Goal: Task Accomplishment & Management: Manage account settings

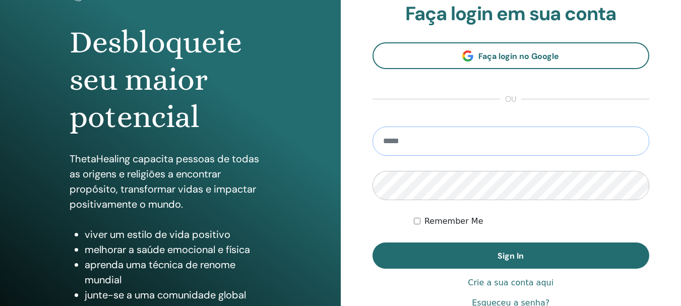
scroll to position [81, 0]
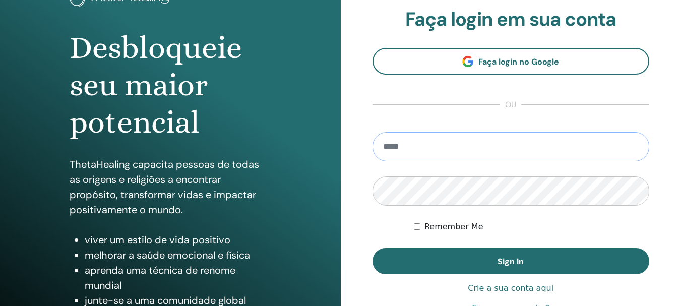
paste input "**********"
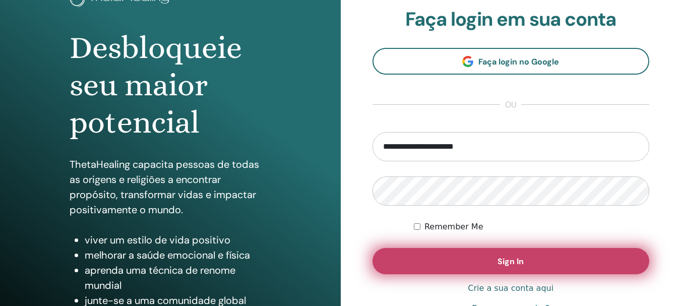
click at [472, 253] on button "Sign In" at bounding box center [511, 261] width 277 height 26
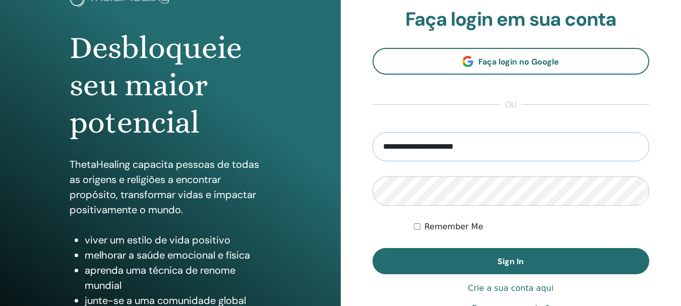
drag, startPoint x: 498, startPoint y: 146, endPoint x: 319, endPoint y: 137, distance: 179.3
click at [319, 137] on div "Desbloqueie seu maior potencial ThetaHealing capacita pessoas de todas as orige…" at bounding box center [340, 161] width 681 height 484
type input "**********"
click at [373, 248] on button "Sign In" at bounding box center [511, 261] width 277 height 26
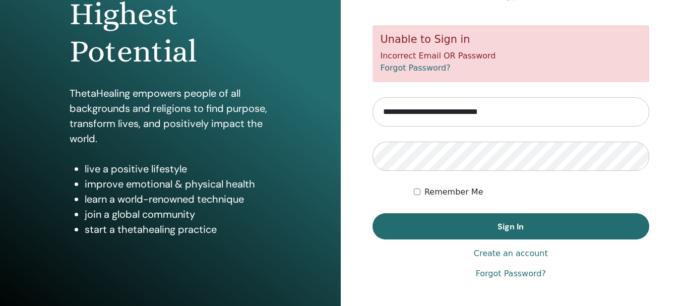
scroll to position [156, 0]
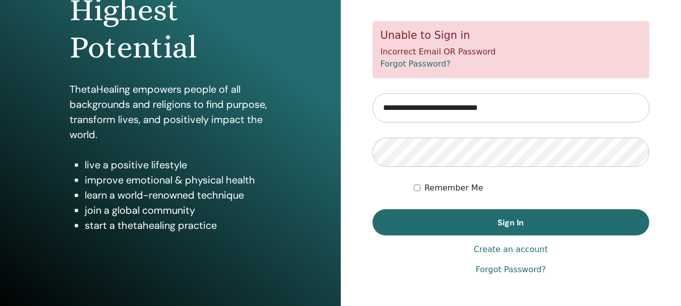
click at [500, 270] on link "Forgot Password?" at bounding box center [511, 270] width 70 height 12
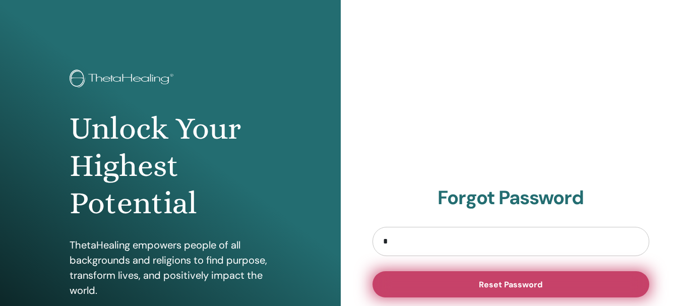
type input "**********"
click at [466, 291] on button "Reset Password" at bounding box center [511, 284] width 277 height 26
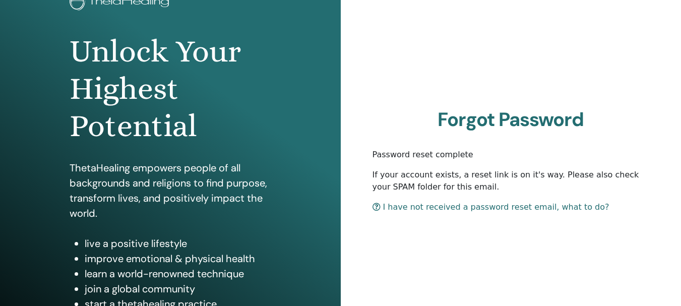
scroll to position [82, 0]
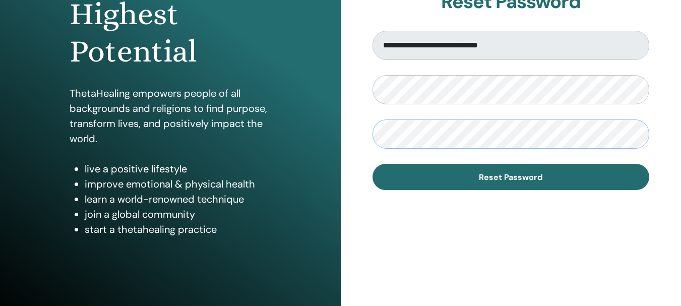
scroll to position [153, 0]
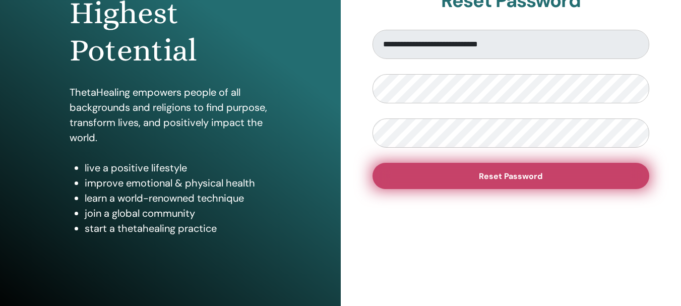
click at [571, 173] on button "Reset Password" at bounding box center [511, 176] width 277 height 26
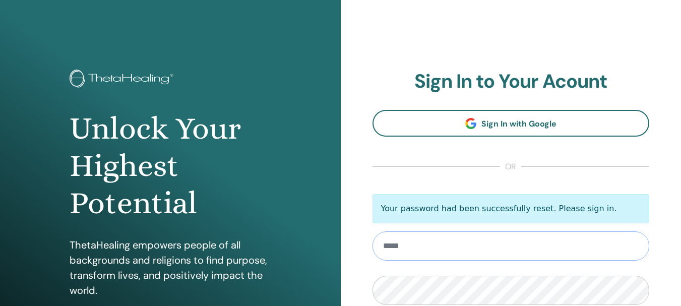
type input "**********"
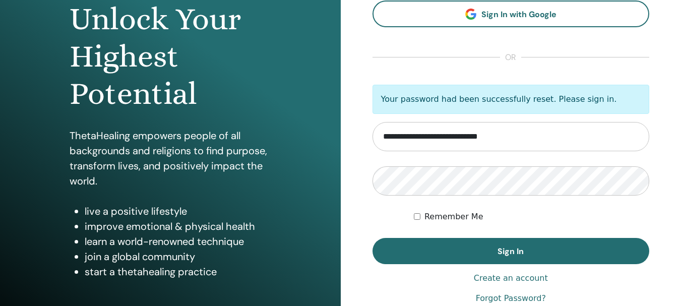
scroll to position [112, 0]
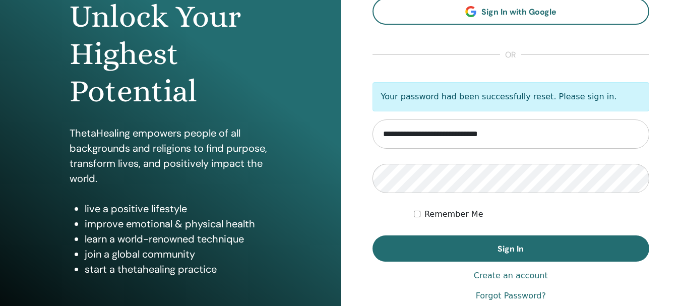
click at [447, 212] on label "Remember Me" at bounding box center [454, 214] width 59 height 12
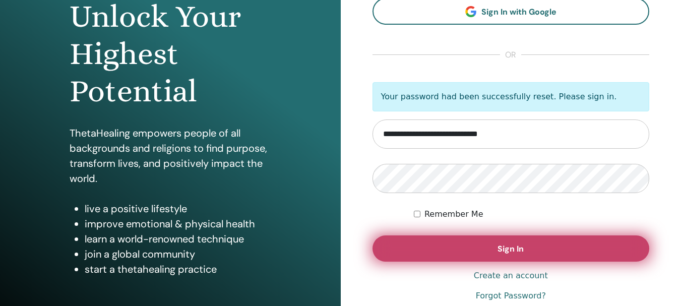
click at [449, 243] on button "Sign In" at bounding box center [511, 248] width 277 height 26
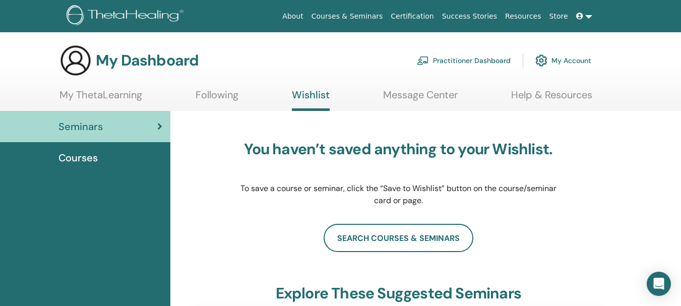
click at [128, 159] on div "Courses" at bounding box center [85, 157] width 154 height 15
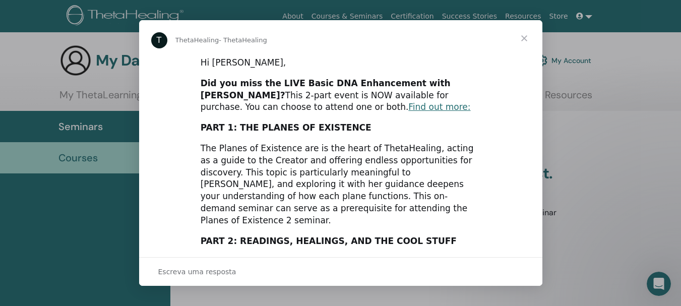
click at [435, 151] on div "The Planes of Existence are is the heart of ThetaHealing, acting as a guide to …" at bounding box center [341, 185] width 280 height 84
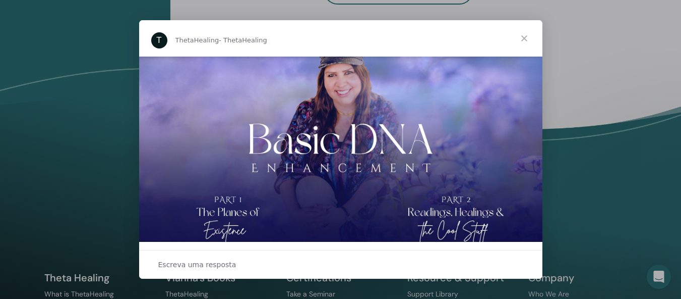
scroll to position [309, 0]
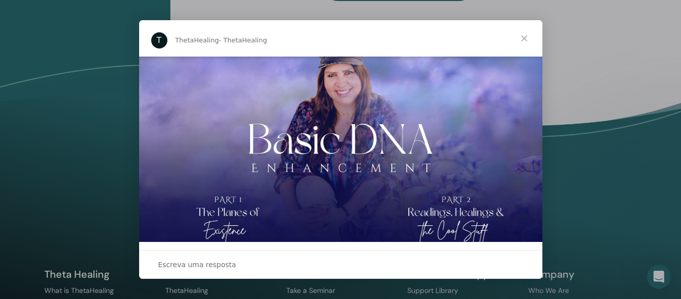
click at [521, 40] on span "Fechar" at bounding box center [524, 38] width 36 height 36
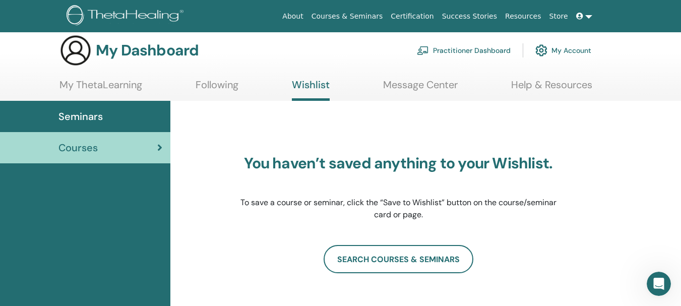
scroll to position [0, 0]
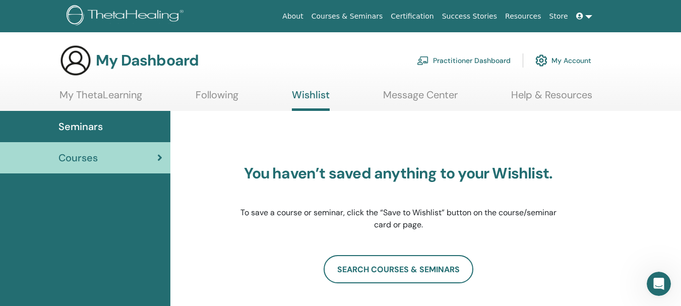
click at [443, 60] on link "Practitioner Dashboard" at bounding box center [464, 60] width 94 height 22
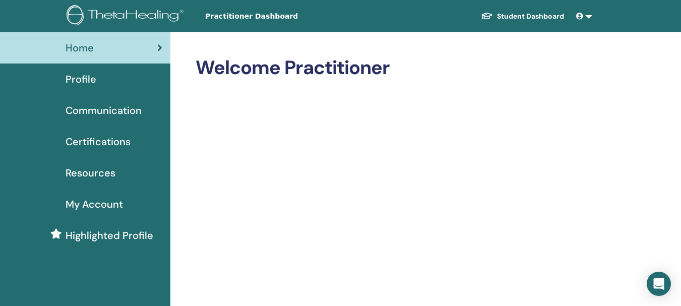
click at [119, 134] on span "Certifications" at bounding box center [98, 141] width 65 height 15
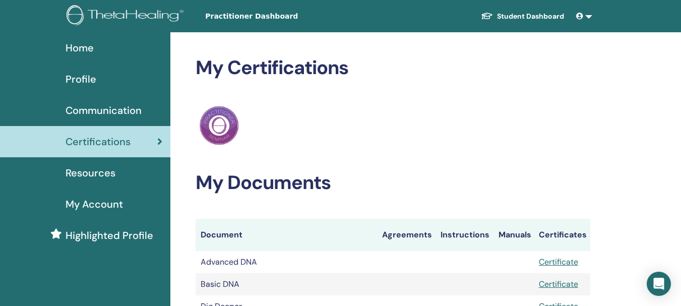
click at [364, 158] on div "My Certifications ThetaHealing Practitioner My Documents Document Agreements In…" at bounding box center [393, 197] width 395 height 283
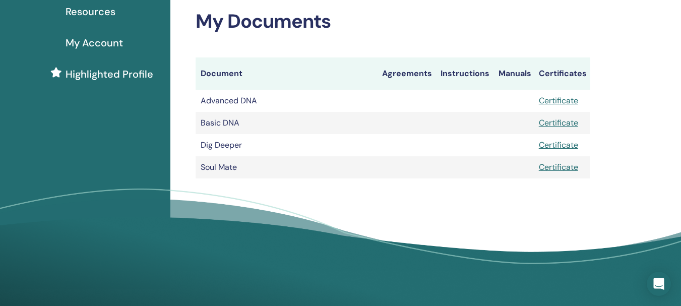
scroll to position [141, 0]
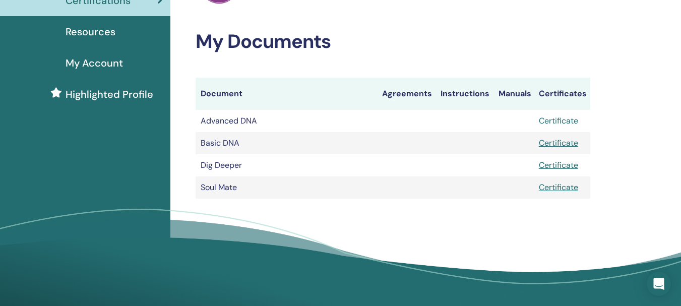
click at [560, 121] on link "Certificate" at bounding box center [558, 120] width 39 height 11
click at [123, 95] on span "Highlighted Profile" at bounding box center [110, 94] width 88 height 15
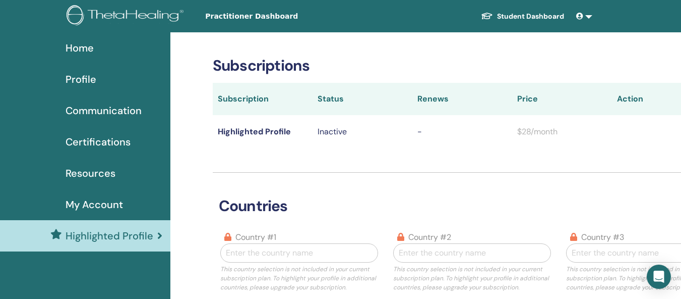
click at [143, 198] on div "My Account" at bounding box center [85, 204] width 154 height 15
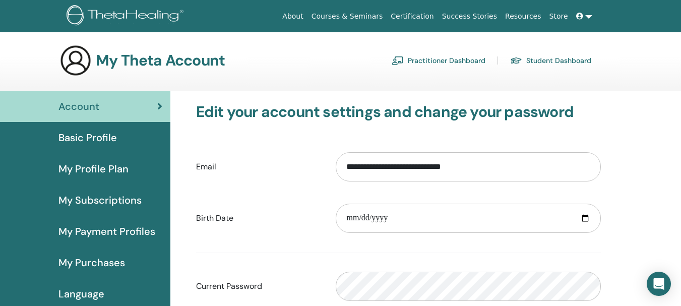
click at [101, 135] on span "Basic Profile" at bounding box center [87, 137] width 58 height 15
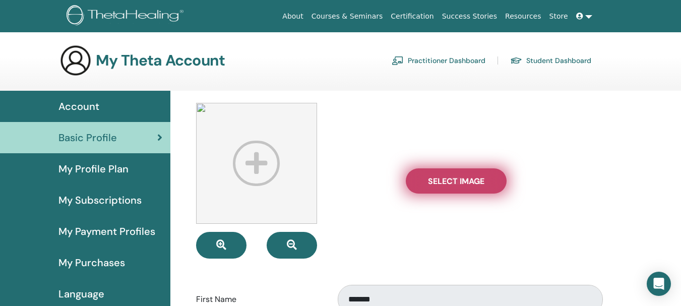
click at [445, 183] on span "Select Image" at bounding box center [456, 181] width 56 height 11
click at [450, 183] on input "Select Image" at bounding box center [456, 181] width 13 height 7
type input "**********"
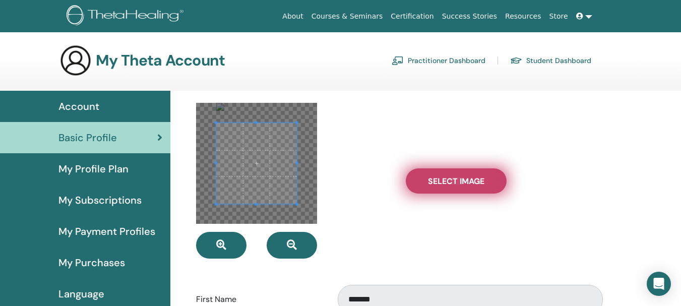
click at [436, 186] on span "Select Image" at bounding box center [456, 181] width 56 height 11
click at [450, 185] on input "Select Image" at bounding box center [456, 181] width 13 height 7
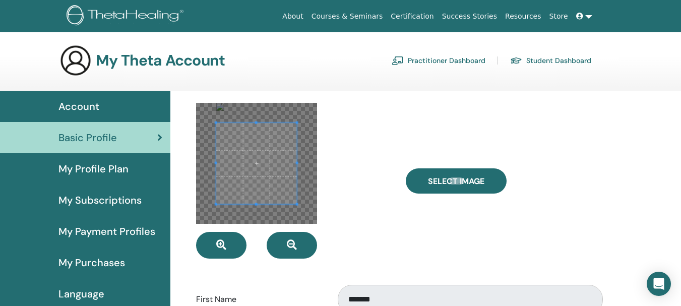
click at [595, 149] on div "Select Image" at bounding box center [503, 181] width 210 height 156
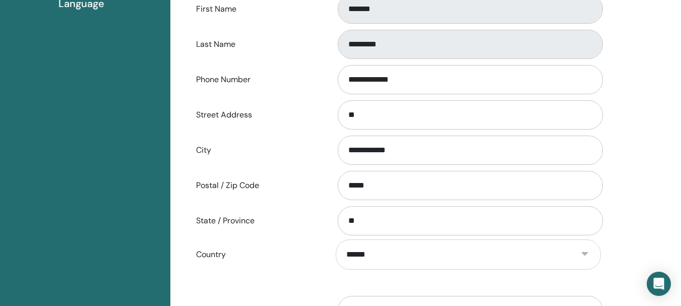
scroll to position [301, 0]
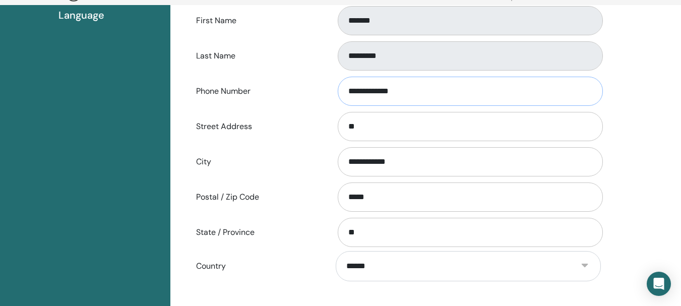
drag, startPoint x: 416, startPoint y: 94, endPoint x: 288, endPoint y: 107, distance: 128.2
click at [288, 107] on div "**********" at bounding box center [399, 91] width 420 height 33
type input "**********"
click at [363, 125] on input "**" at bounding box center [470, 126] width 265 height 29
type input "*"
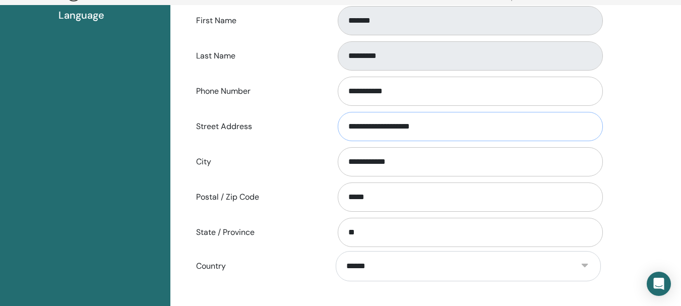
type input "**********"
drag, startPoint x: 402, startPoint y: 163, endPoint x: 78, endPoint y: 126, distance: 326.3
click at [78, 126] on div "Account Basic Profile My Profile Plan My Subscriptions My Payment Profiles My P…" at bounding box center [340, 180] width 681 height 736
type input "*****"
type input "*"
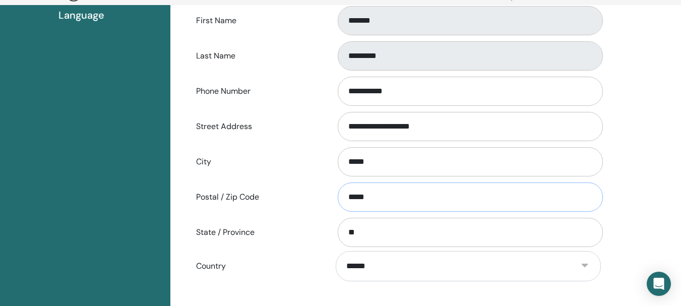
type input "*****"
click at [391, 237] on input "**" at bounding box center [470, 232] width 265 height 29
type input "*"
type input "*****"
click at [298, 223] on label "State / Province" at bounding box center [259, 232] width 140 height 19
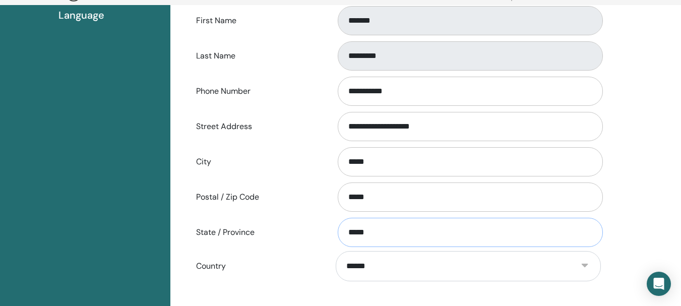
click at [338, 223] on input "*****" at bounding box center [470, 232] width 265 height 29
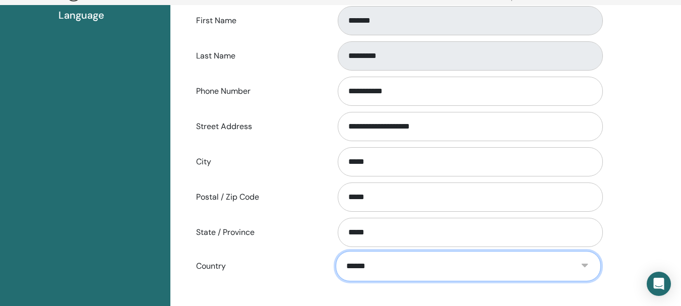
click at [379, 259] on select "**********" at bounding box center [468, 266] width 265 height 30
click at [336, 251] on select "**********" at bounding box center [468, 266] width 265 height 30
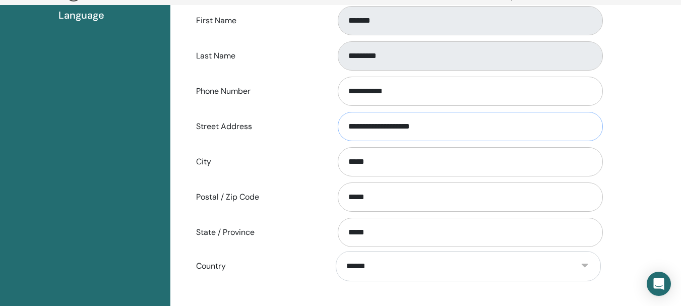
drag, startPoint x: 480, startPoint y: 130, endPoint x: 328, endPoint y: 144, distance: 152.9
click at [328, 144] on form "**********" at bounding box center [398, 99] width 405 height 550
type input "**********"
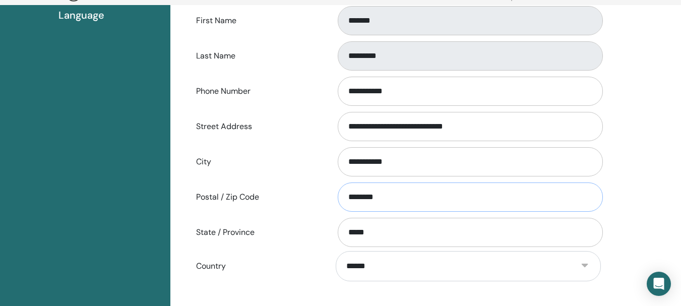
type input "********"
type input "**********"
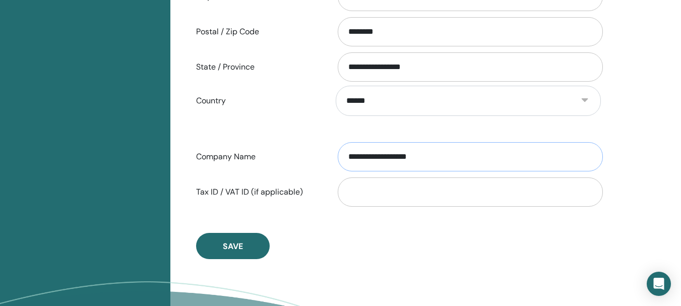
scroll to position [470, 0]
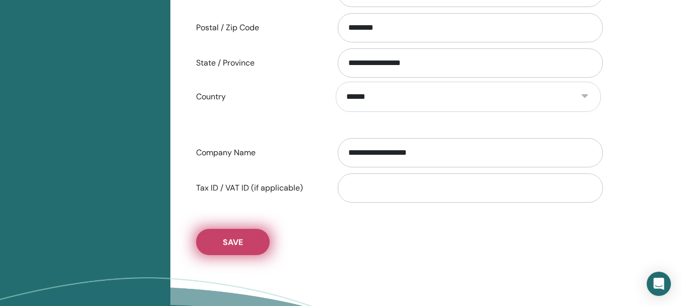
click at [244, 233] on button "Save" at bounding box center [233, 242] width 74 height 26
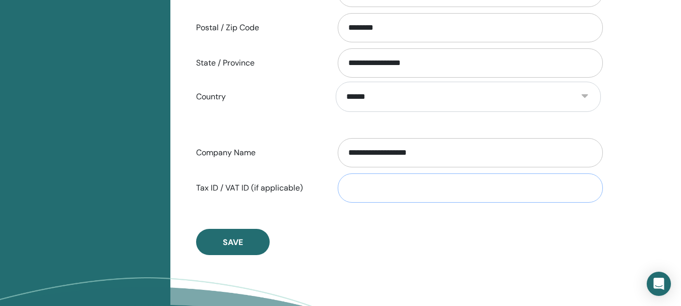
click at [396, 183] on input "Tax ID / VAT ID (if applicable)" at bounding box center [470, 187] width 265 height 29
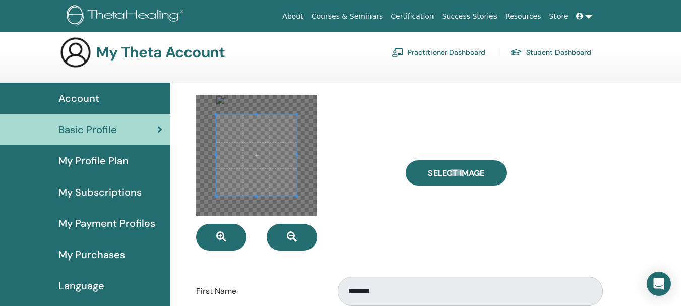
scroll to position [0, 0]
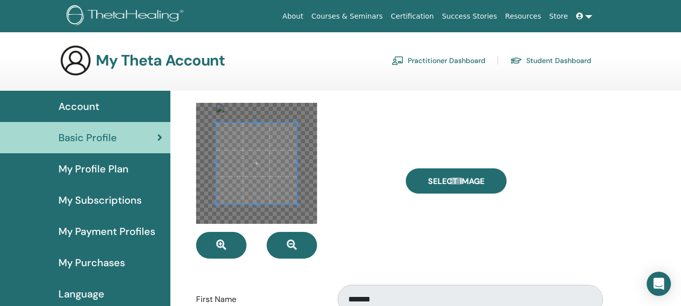
click at [261, 147] on span at bounding box center [256, 163] width 81 height 81
click at [358, 215] on div at bounding box center [294, 181] width 210 height 156
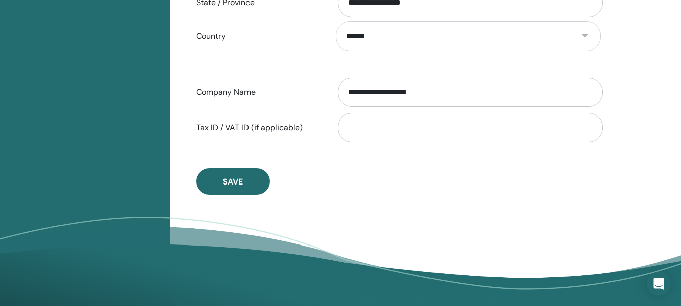
scroll to position [569, 0]
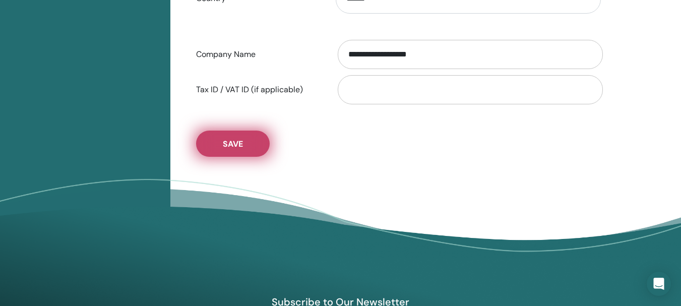
click at [247, 137] on button "Save" at bounding box center [233, 144] width 74 height 26
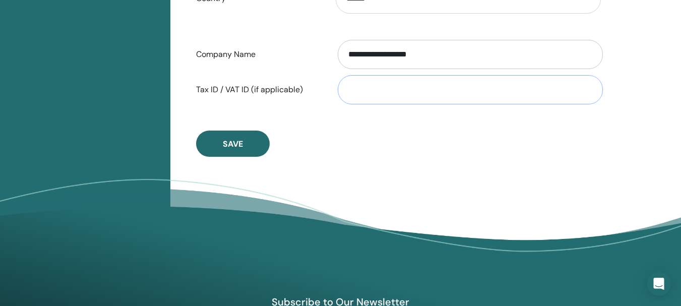
click at [398, 92] on input "Tax ID / VAT ID (if applicable)" at bounding box center [470, 89] width 265 height 29
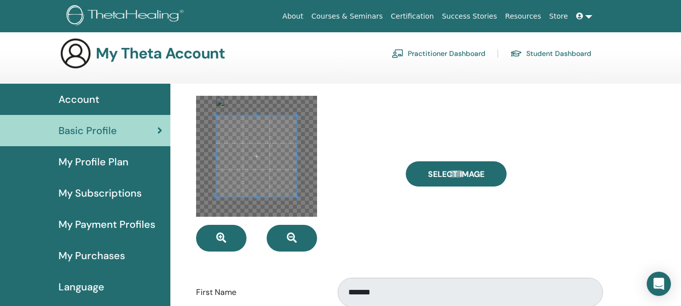
scroll to position [0, 0]
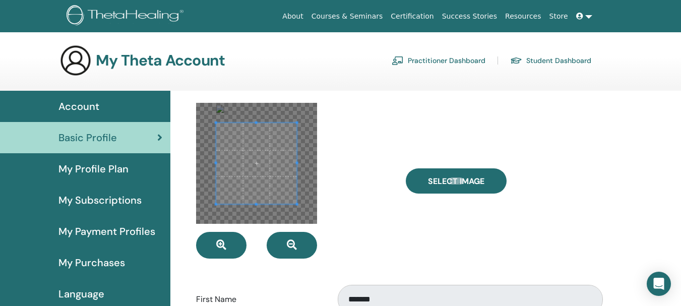
click at [255, 171] on span at bounding box center [256, 163] width 81 height 81
click at [255, 171] on span at bounding box center [256, 164] width 81 height 81
click at [221, 128] on span at bounding box center [219, 127] width 3 height 3
click at [260, 175] on span at bounding box center [257, 166] width 77 height 77
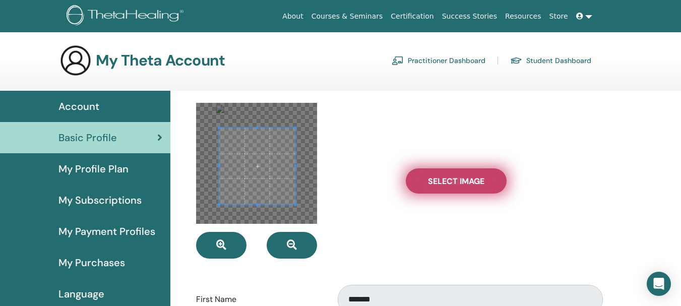
click at [441, 174] on label "Select Image" at bounding box center [456, 180] width 101 height 25
click at [450, 178] on input "Select Image" at bounding box center [456, 181] width 13 height 7
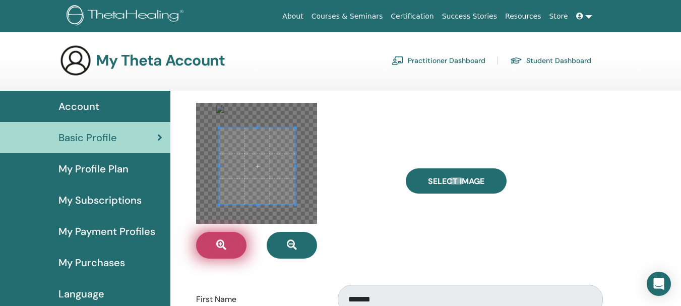
click at [203, 242] on button "button" at bounding box center [221, 245] width 50 height 27
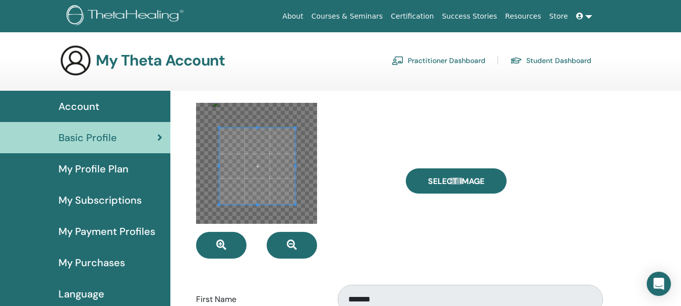
click at [408, 226] on div "Select Image" at bounding box center [503, 181] width 210 height 156
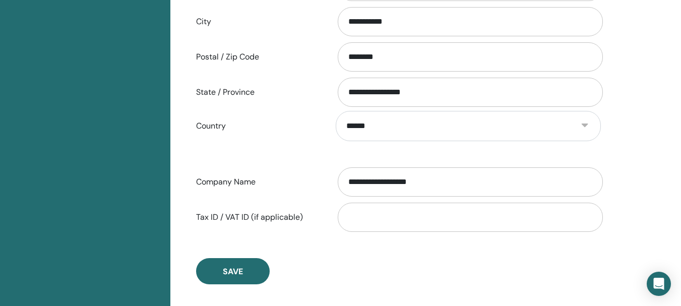
scroll to position [776, 0]
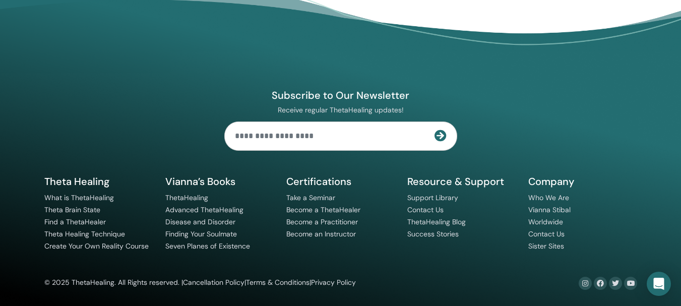
click at [479, 90] on div "Subscribe to Our Newsletter Receive regular ThetaHealing updates! Theta Healing…" at bounding box center [340, 153] width 605 height 274
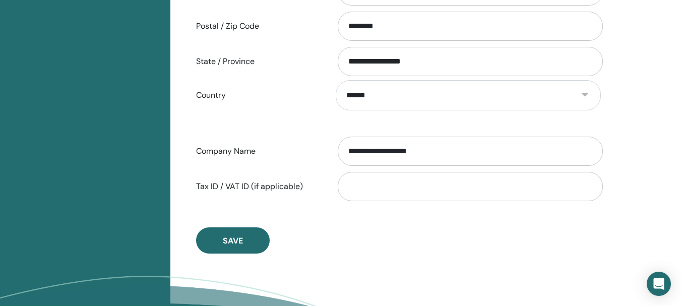
scroll to position [464, 0]
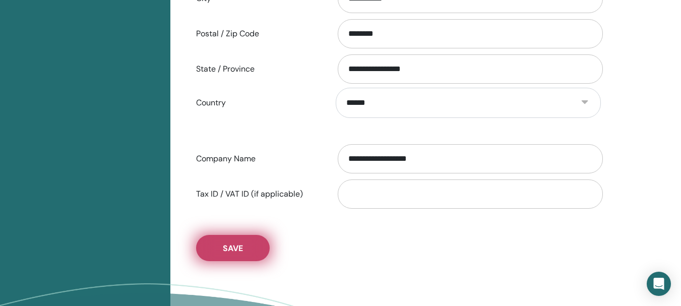
click at [219, 255] on button "Save" at bounding box center [233, 248] width 74 height 26
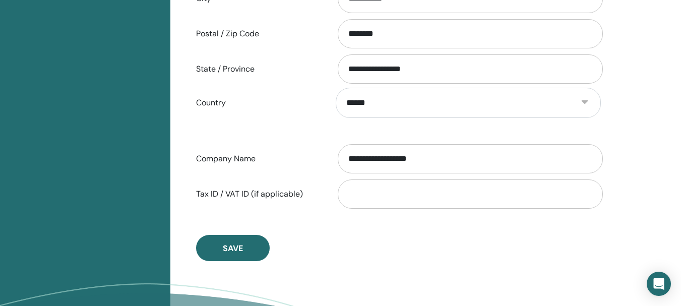
scroll to position [0, 0]
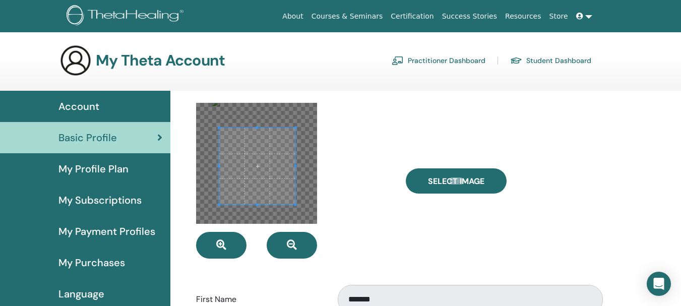
click at [91, 166] on span "My Profile Plan" at bounding box center [93, 168] width 70 height 15
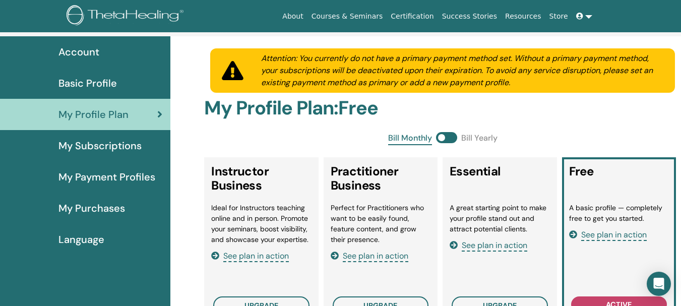
scroll to position [65, 0]
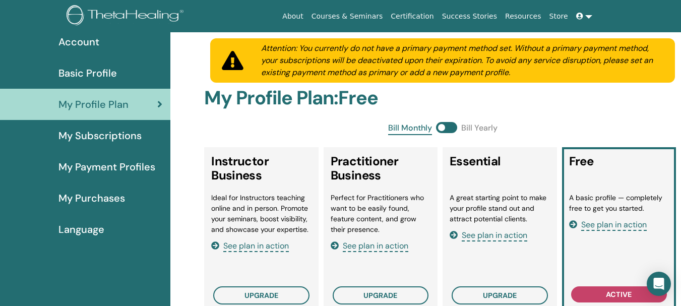
click at [106, 145] on link "My Subscriptions" at bounding box center [85, 135] width 170 height 31
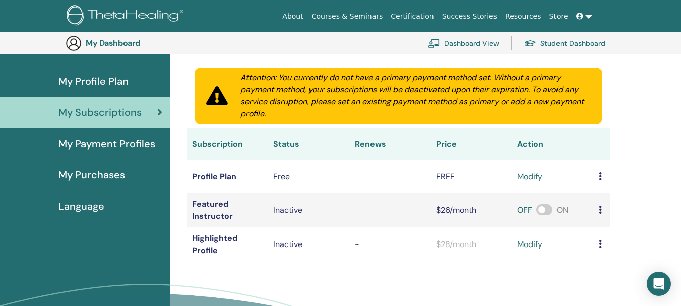
scroll to position [111, 0]
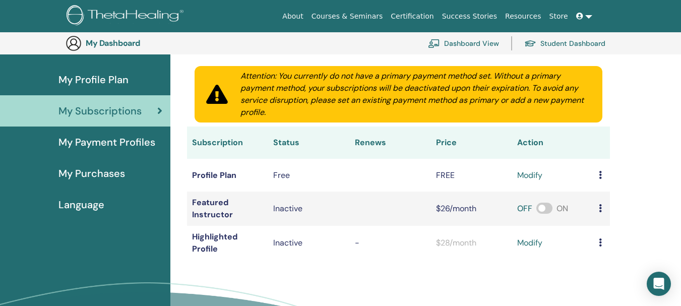
click at [61, 147] on span "My Payment Profiles" at bounding box center [106, 142] width 97 height 15
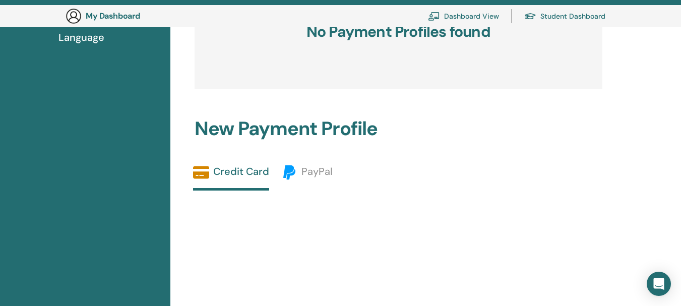
scroll to position [79, 0]
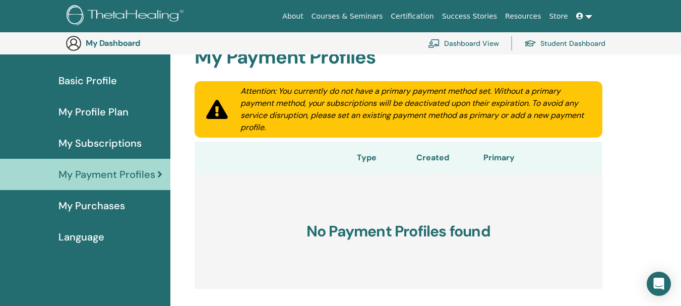
click at [81, 209] on span "My Purchases" at bounding box center [91, 205] width 67 height 15
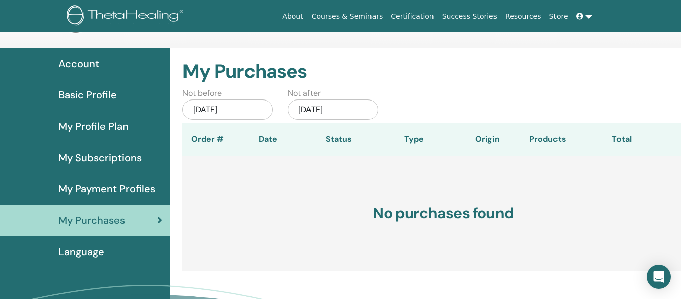
scroll to position [65, 0]
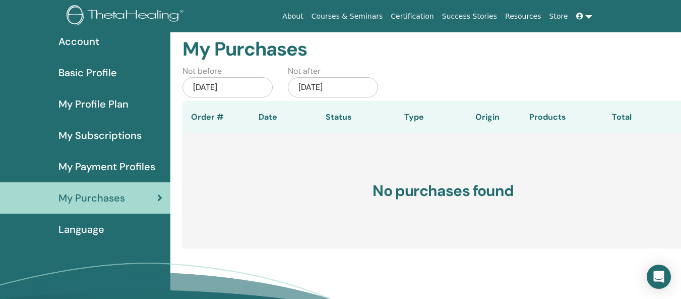
click at [92, 226] on span "Language" at bounding box center [81, 228] width 46 height 15
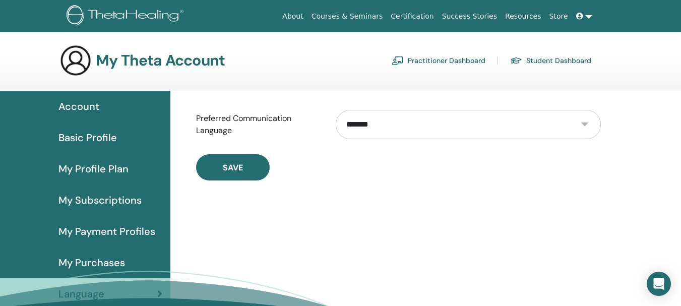
click at [404, 126] on select "**********" at bounding box center [468, 124] width 265 height 29
select select "***"
click at [336, 110] on select "**********" at bounding box center [468, 124] width 265 height 29
click at [266, 147] on form "**********" at bounding box center [398, 142] width 405 height 78
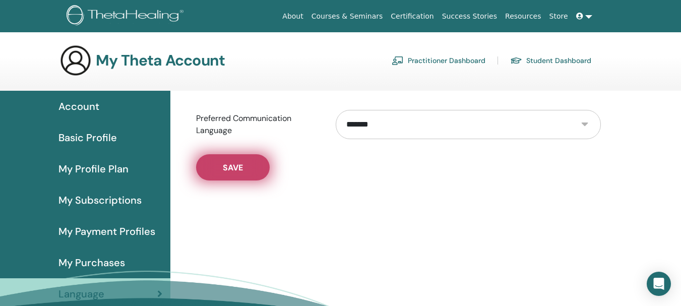
click at [231, 170] on span "Save" at bounding box center [233, 167] width 20 height 11
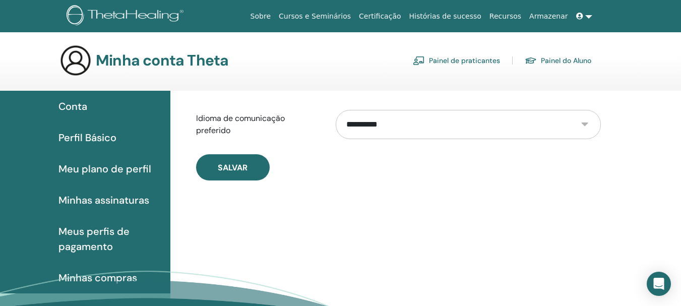
click at [72, 101] on span "Conta" at bounding box center [72, 106] width 29 height 15
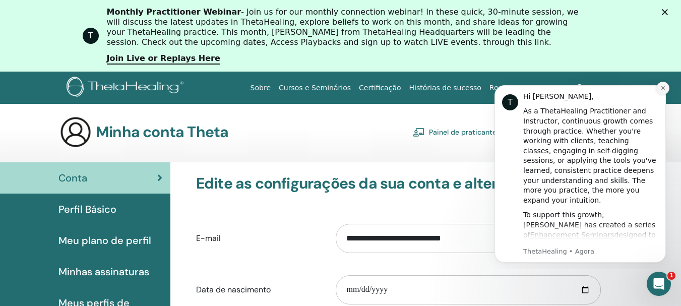
click at [662, 89] on icon "Dismiss notification" at bounding box center [663, 88] width 4 height 4
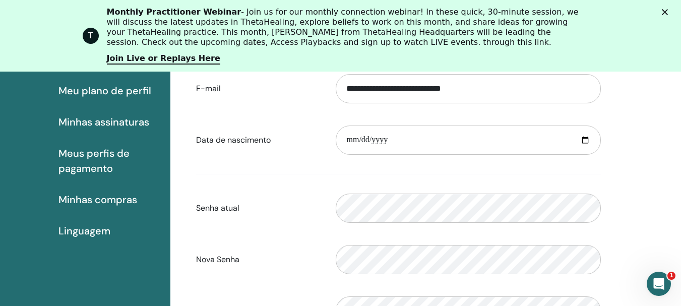
scroll to position [87, 0]
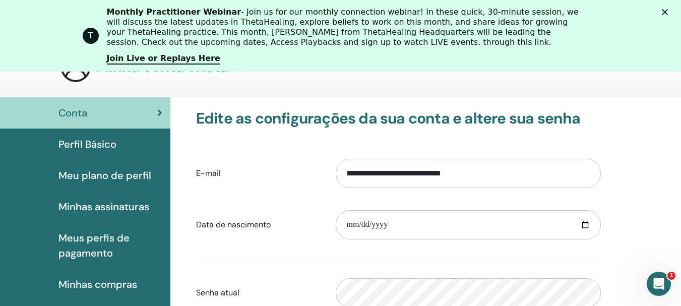
click at [76, 148] on span "Perfil Básico" at bounding box center [87, 144] width 58 height 15
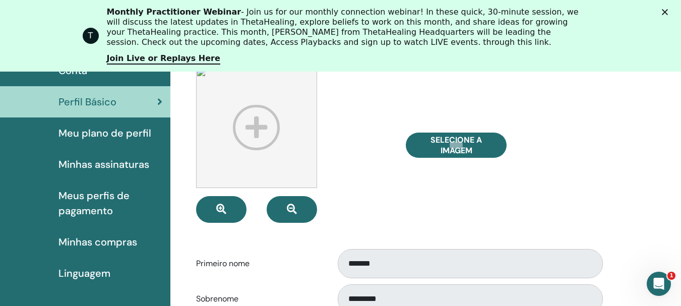
scroll to position [126, 0]
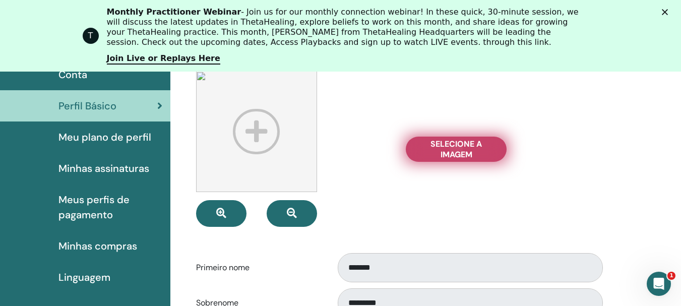
click at [443, 150] on span "Selecione a imagem" at bounding box center [457, 149] width 76 height 21
click at [450, 150] on input "Selecione a imagem" at bounding box center [456, 149] width 13 height 7
type input "**********"
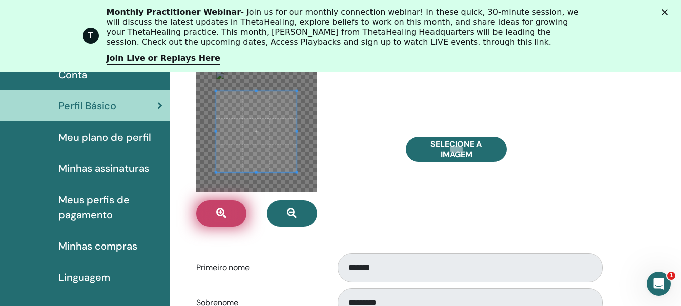
click at [228, 219] on button "button" at bounding box center [221, 213] width 50 height 27
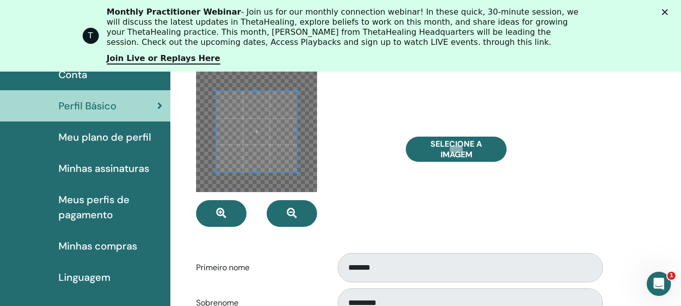
click at [668, 13] on polygon "Fechar" at bounding box center [665, 12] width 6 height 6
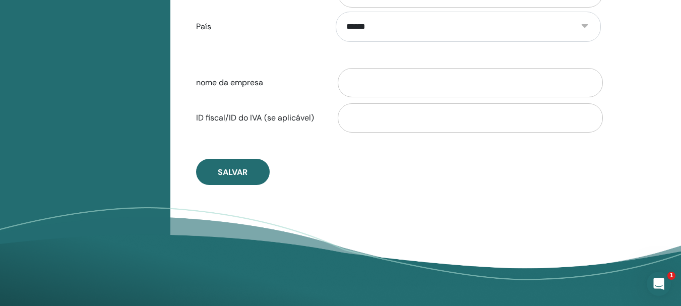
scroll to position [565, 0]
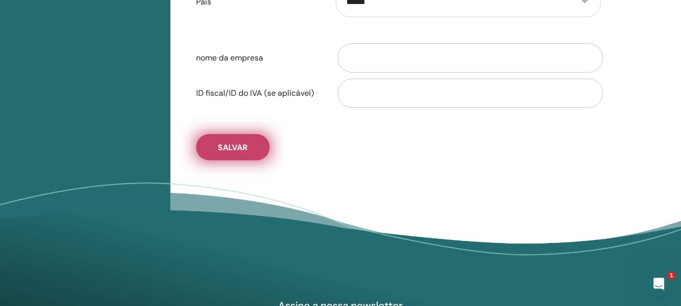
click at [245, 142] on span "Salvar" at bounding box center [233, 147] width 30 height 11
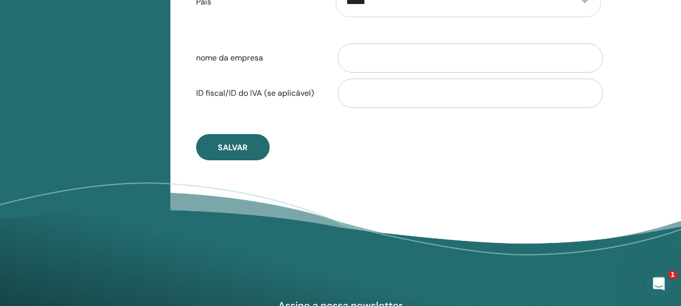
click at [668, 277] on div "Abertura do Messenger da Intercom" at bounding box center [657, 282] width 33 height 33
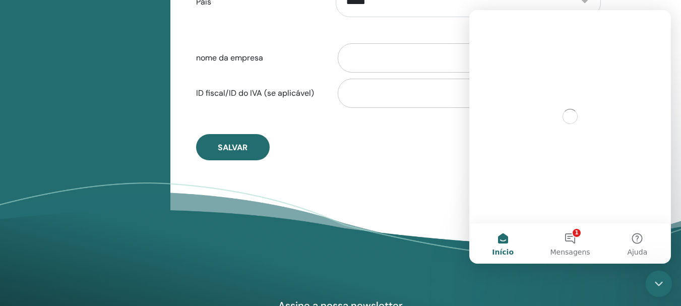
scroll to position [0, 0]
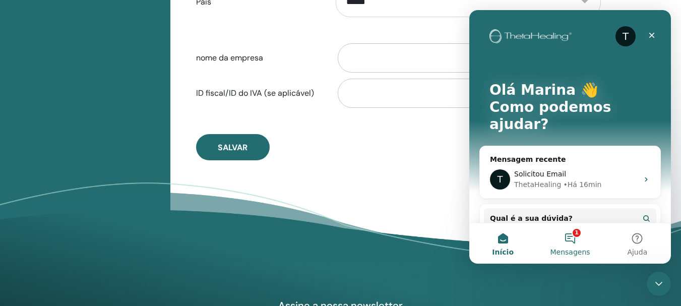
click at [580, 239] on button "1 Mensagens" at bounding box center [570, 243] width 67 height 40
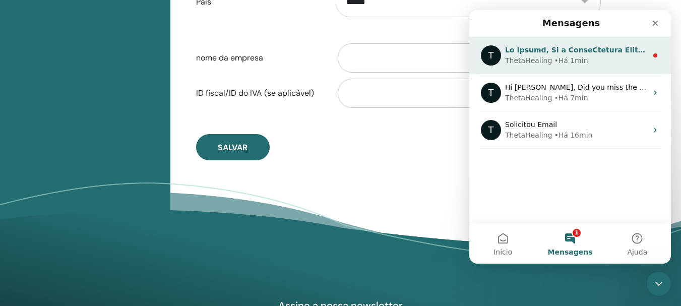
click at [583, 57] on div "ThetaHealing • Há 1min" at bounding box center [576, 60] width 142 height 11
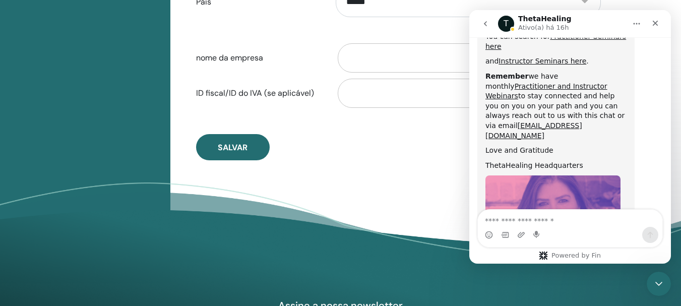
scroll to position [581, 0]
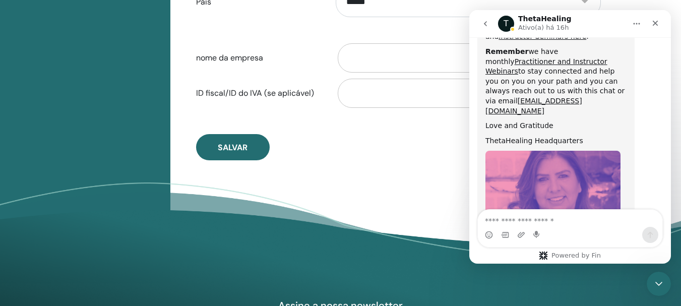
drag, startPoint x: 669, startPoint y: 185, endPoint x: 1151, endPoint y: 198, distance: 482.3
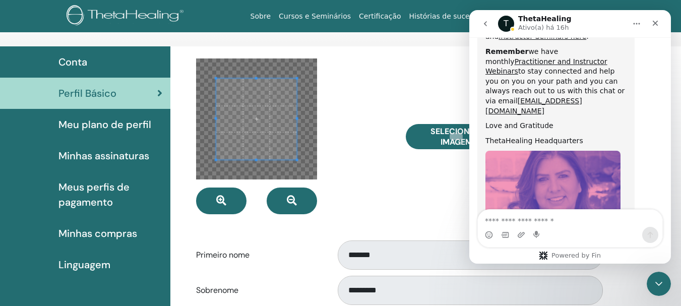
scroll to position [0, 0]
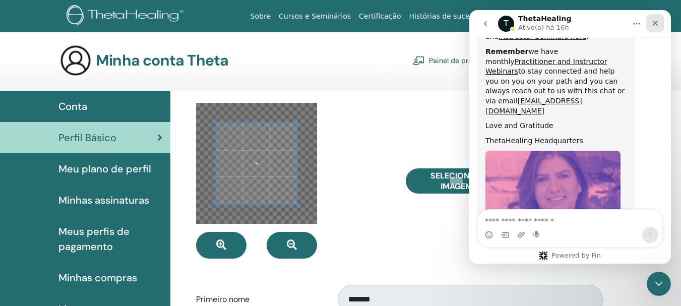
click at [657, 22] on icon "Fechar" at bounding box center [656, 24] width 6 height 6
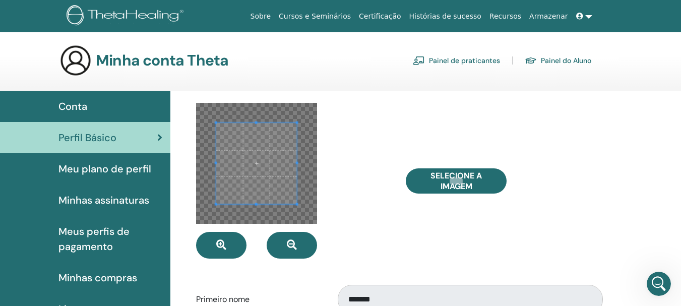
scroll to position [581, 0]
click at [0, 209] on link "Minhas assinaturas" at bounding box center [85, 200] width 170 height 31
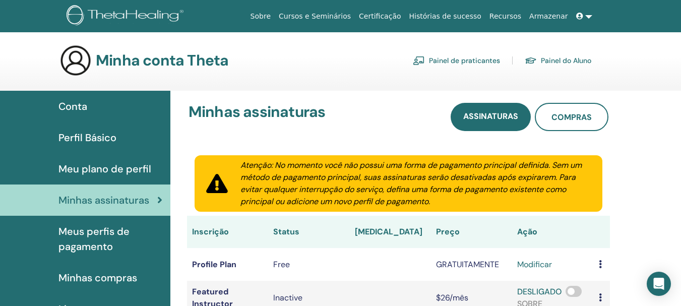
click at [263, 124] on h3 "Minhas assinaturas" at bounding box center [257, 115] width 137 height 24
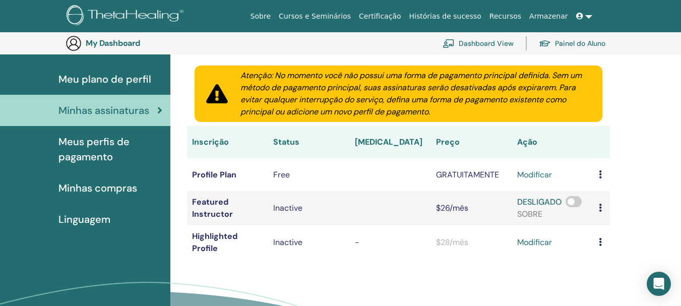
scroll to position [143, 0]
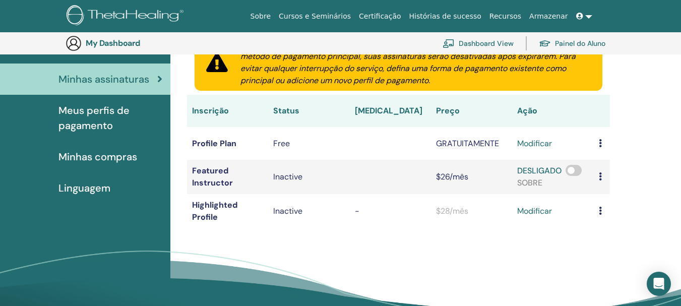
click at [131, 105] on span "Meus perfis de pagamento" at bounding box center [110, 118] width 104 height 30
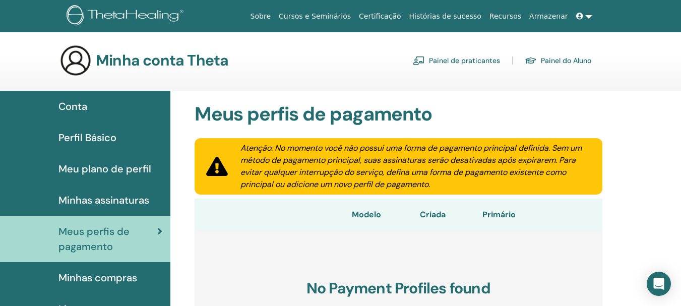
click at [97, 281] on span "Minhas compras" at bounding box center [97, 277] width 79 height 15
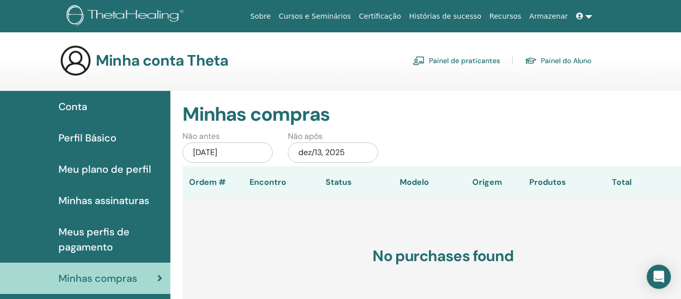
click at [520, 14] on link "Recursos" at bounding box center [506, 16] width 40 height 19
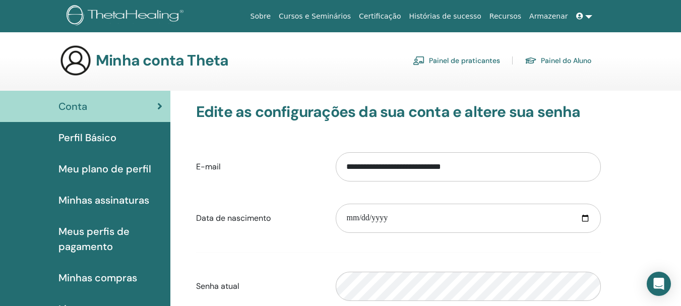
click at [84, 140] on span "Perfil Básico" at bounding box center [87, 137] width 58 height 15
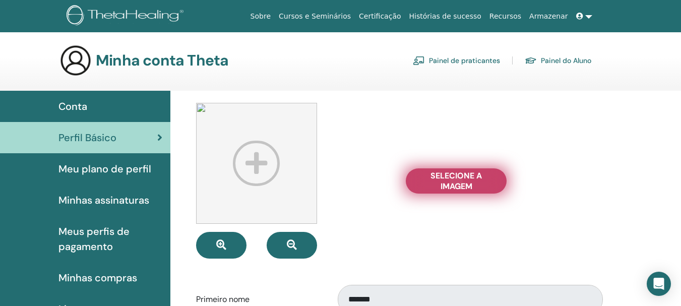
click at [464, 183] on span "Selecione a imagem" at bounding box center [457, 180] width 76 height 21
click at [463, 183] on input "Selecione a imagem" at bounding box center [456, 181] width 13 height 7
type input "**********"
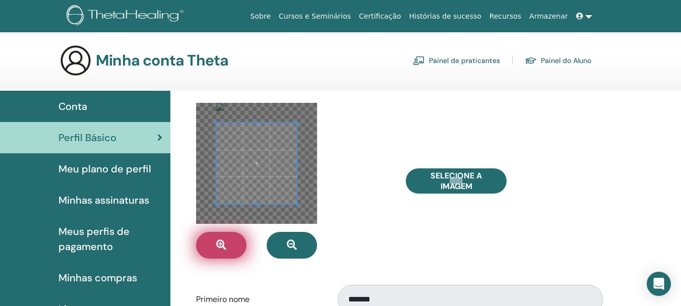
click at [216, 244] on icon "button" at bounding box center [221, 245] width 10 height 10
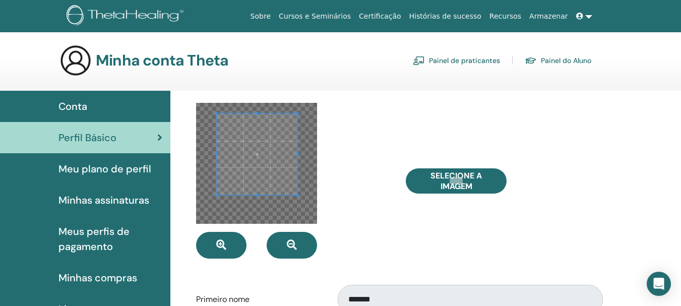
click at [246, 172] on span at bounding box center [256, 154] width 81 height 81
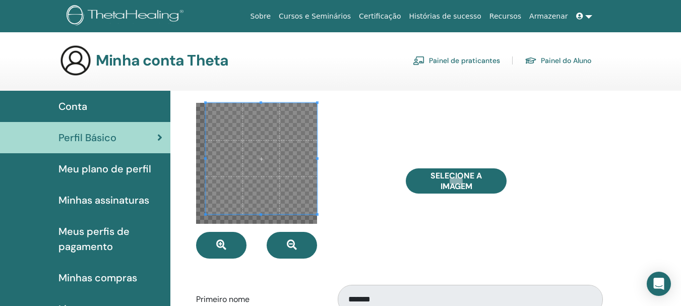
click at [345, 229] on div at bounding box center [294, 181] width 210 height 156
click at [259, 228] on div at bounding box center [294, 181] width 210 height 156
click at [234, 171] on span at bounding box center [256, 161] width 111 height 111
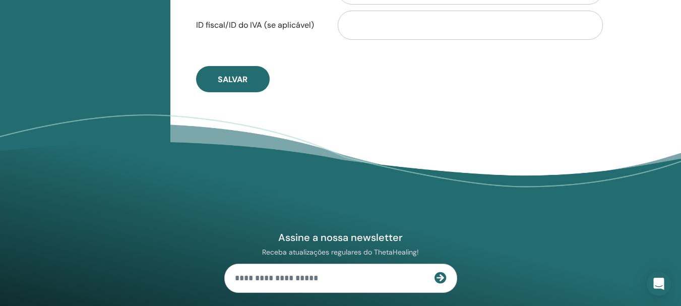
scroll to position [613, 0]
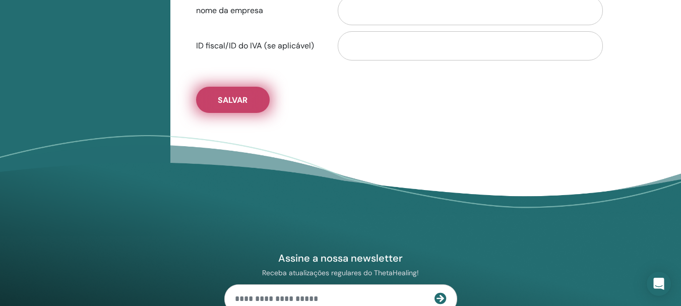
click at [240, 90] on button "Salvar" at bounding box center [233, 100] width 74 height 26
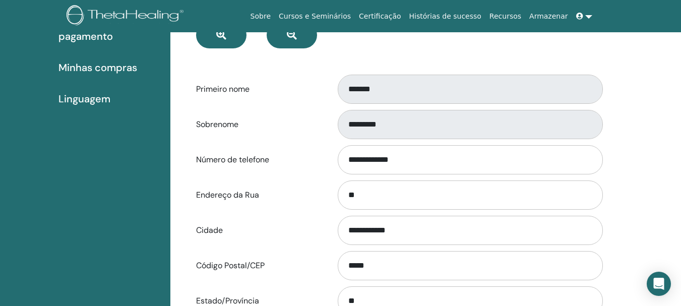
scroll to position [0, 0]
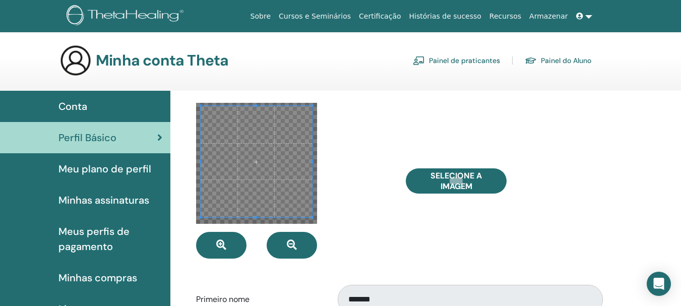
click at [455, 58] on link "Painel de praticantes" at bounding box center [456, 60] width 87 height 16
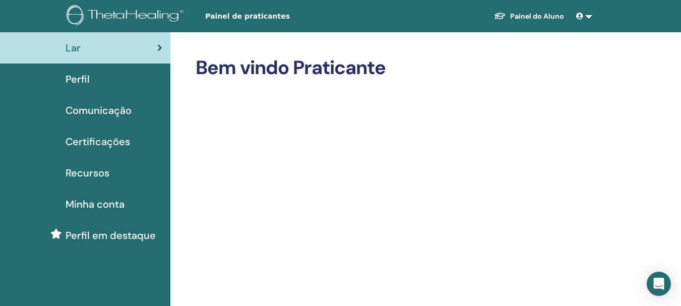
click at [92, 88] on link "Perfil" at bounding box center [85, 79] width 170 height 31
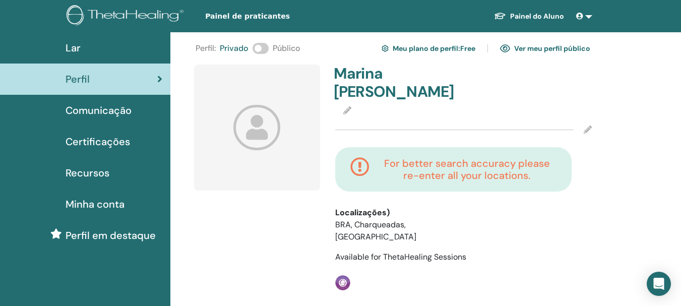
click at [263, 45] on span at bounding box center [261, 48] width 16 height 11
click at [257, 127] on icon at bounding box center [256, 127] width 47 height 45
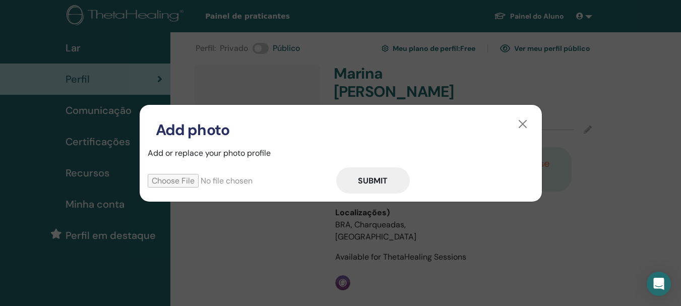
click at [201, 174] on input "file" at bounding box center [242, 181] width 189 height 14
type input "**********"
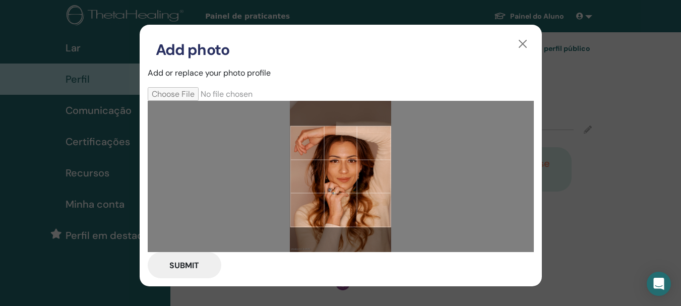
click at [169, 265] on button "Submit" at bounding box center [185, 265] width 74 height 26
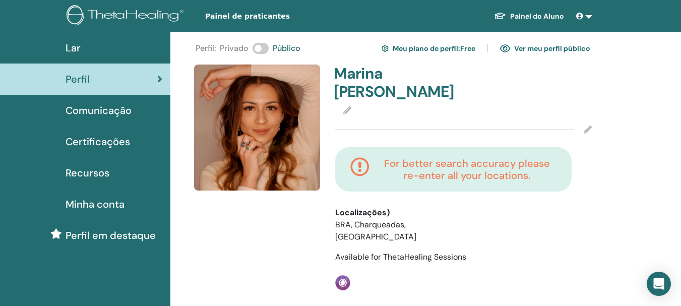
click at [365, 219] on li "BRA, Charqueadas, [GEOGRAPHIC_DATA]" at bounding box center [384, 231] width 98 height 24
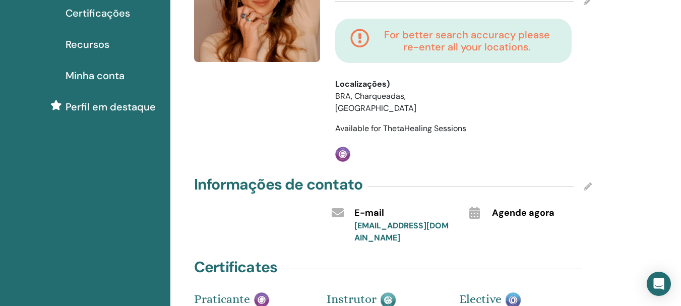
scroll to position [182, 0]
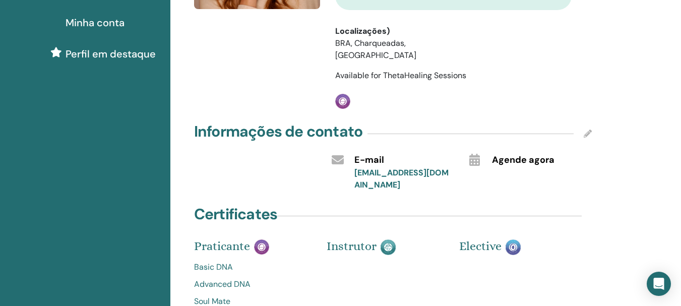
click at [365, 214] on div "Certificates Praticante Basic DNA Advanced DNA Soul Mate Dig Deeper Instrutor E…" at bounding box center [393, 267] width 410 height 126
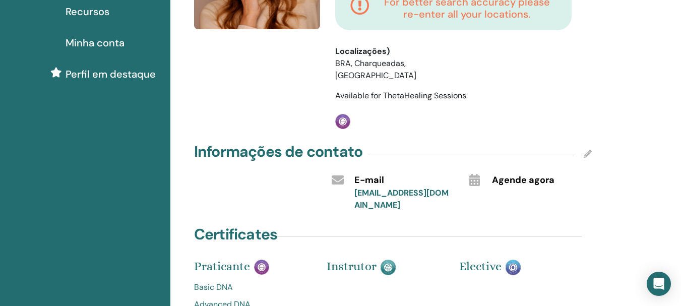
scroll to position [141, 0]
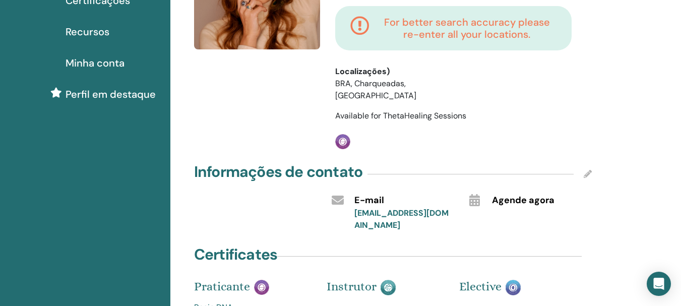
click at [586, 170] on icon at bounding box center [588, 174] width 8 height 8
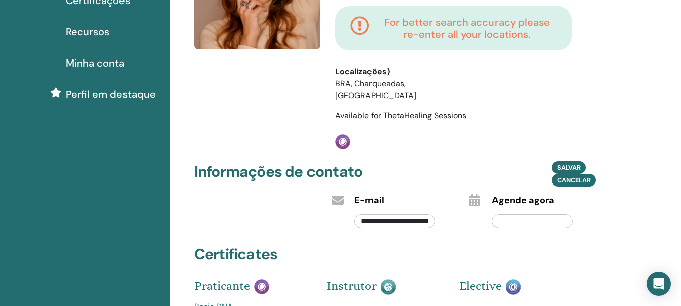
click at [504, 127] on div "Marina G. Ferraz For better search accuracy please re-enter all your locations.…" at bounding box center [463, 36] width 269 height 226
click at [506, 214] on input "text" at bounding box center [532, 221] width 81 height 14
click at [490, 124] on div "Marina G. Ferraz For better search accuracy please re-enter all your locations.…" at bounding box center [463, 36] width 269 height 226
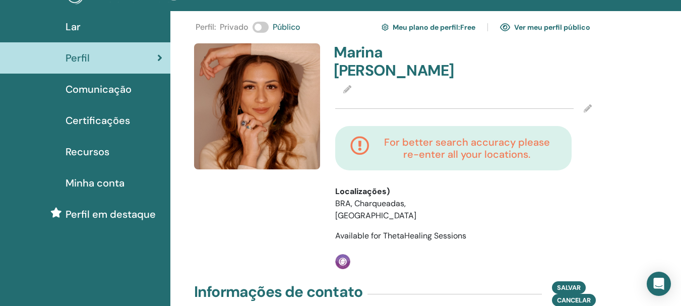
scroll to position [0, 0]
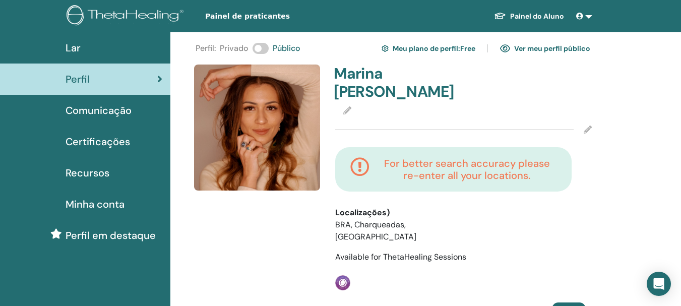
click at [528, 47] on link "Ver meu perfil público" at bounding box center [545, 48] width 90 height 16
click at [436, 44] on link "Meu plano de perfil : Free" at bounding box center [429, 48] width 94 height 16
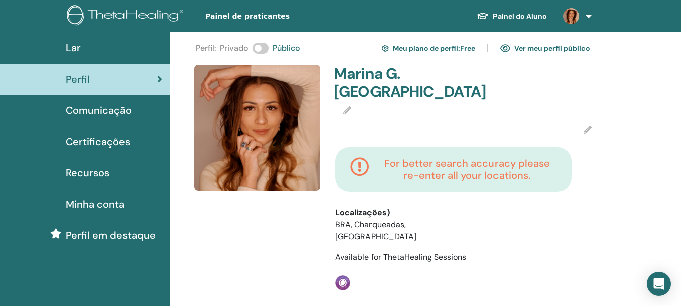
click at [100, 106] on span "Comunicação" at bounding box center [99, 110] width 66 height 15
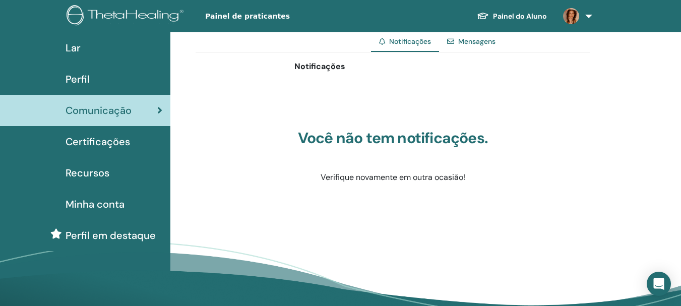
click at [479, 40] on link "Mensagens" at bounding box center [476, 41] width 37 height 9
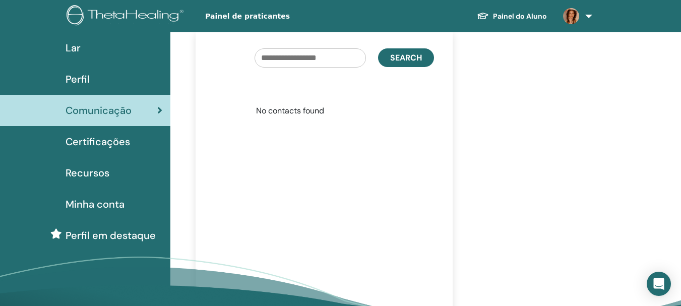
click at [129, 134] on span "Certificações" at bounding box center [98, 141] width 65 height 15
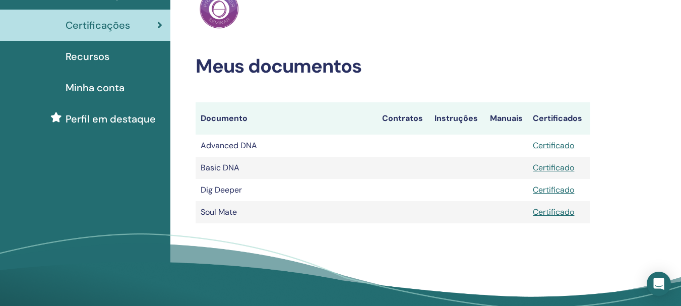
scroll to position [93, 0]
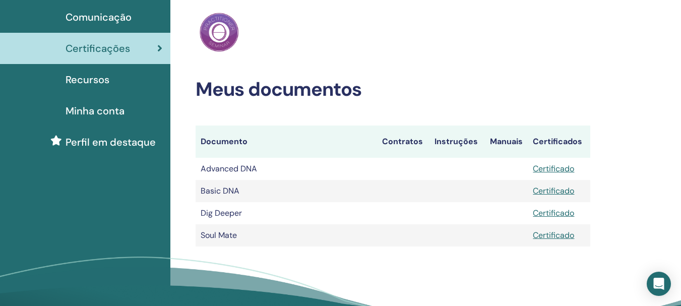
click at [137, 84] on div "Recursos" at bounding box center [85, 79] width 154 height 15
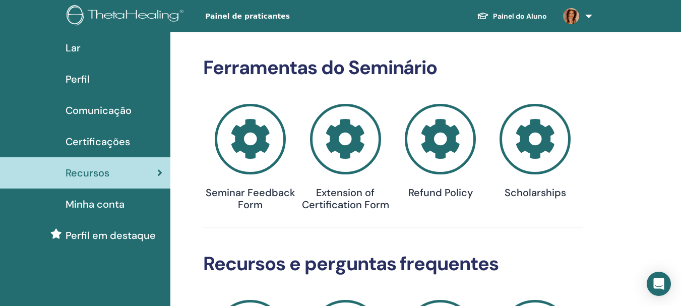
click at [106, 200] on span "Minha conta" at bounding box center [95, 204] width 59 height 15
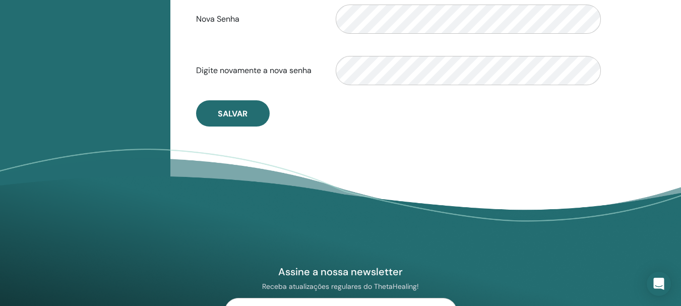
scroll to position [83, 0]
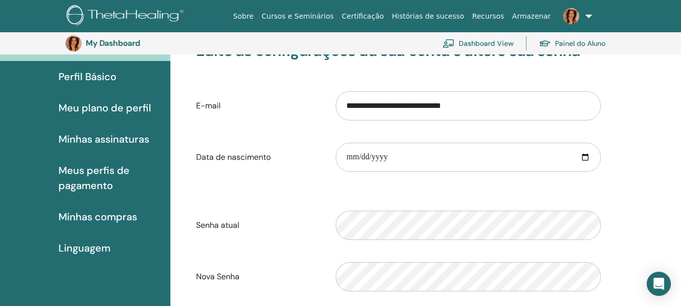
click at [90, 75] on span "Perfil Básico" at bounding box center [87, 76] width 58 height 15
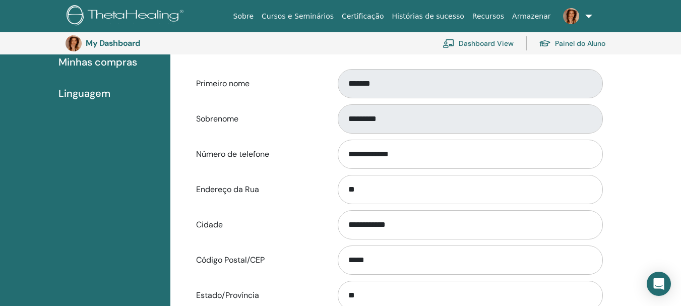
scroll to position [263, 0]
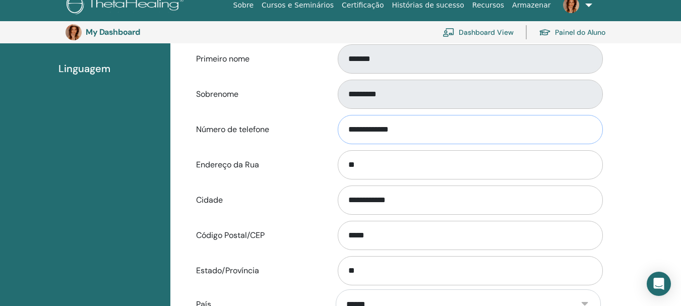
click at [419, 133] on input "**********" at bounding box center [470, 129] width 265 height 29
drag, startPoint x: 419, startPoint y: 133, endPoint x: 247, endPoint y: 125, distance: 172.2
click at [247, 125] on div "**********" at bounding box center [399, 129] width 420 height 33
type input "**********"
click at [100, 154] on div "Conta Perfil Básico Meu plano de perfil Minhas assinaturas Meus perfis de pagam…" at bounding box center [85, 218] width 170 height 736
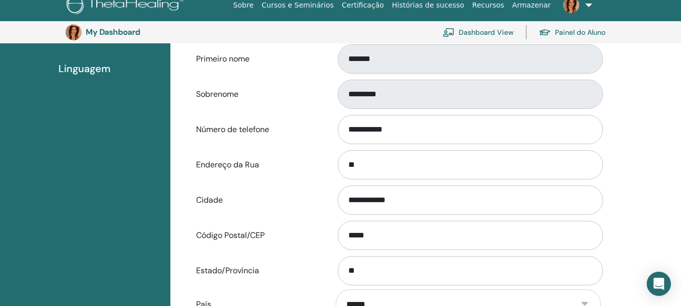
click at [100, 154] on div "Conta Perfil Básico Meu plano de perfil Minhas assinaturas Meus perfis de pagam…" at bounding box center [85, 218] width 170 height 736
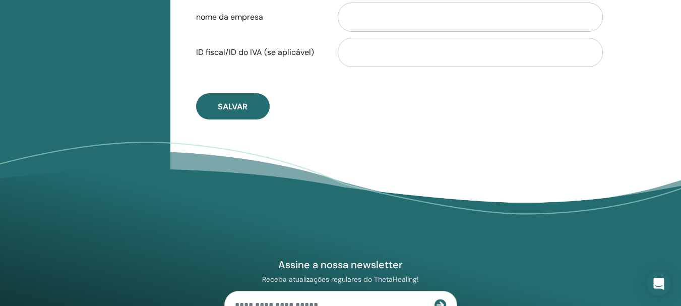
scroll to position [619, 0]
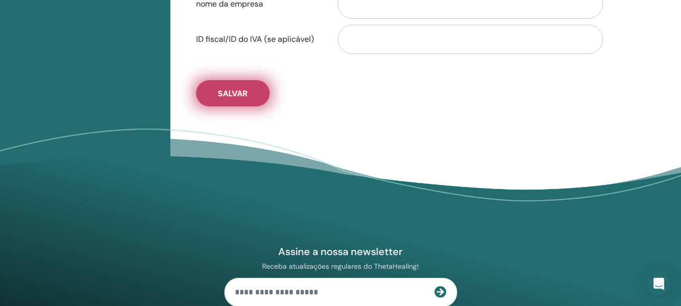
click at [249, 102] on button "Salvar" at bounding box center [233, 93] width 74 height 26
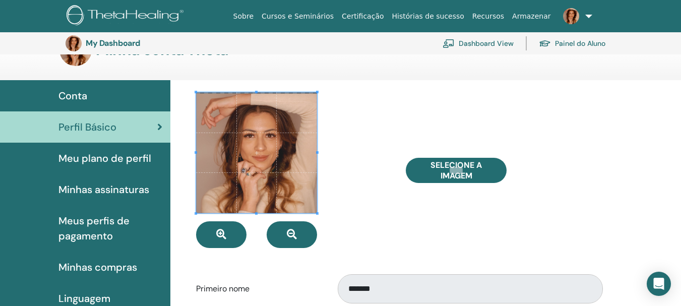
scroll to position [0, 0]
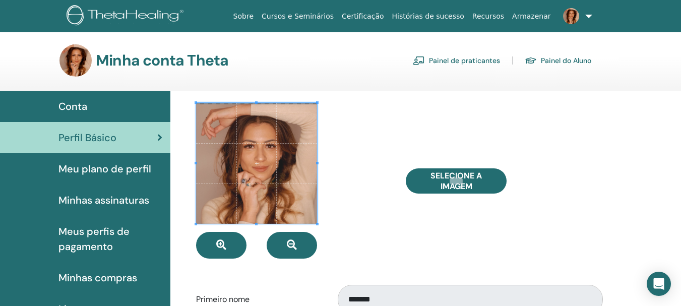
click at [74, 176] on span "Meu plano de perfil" at bounding box center [104, 168] width 93 height 15
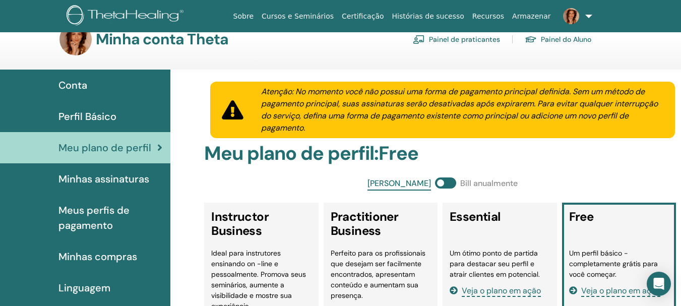
scroll to position [29, 0]
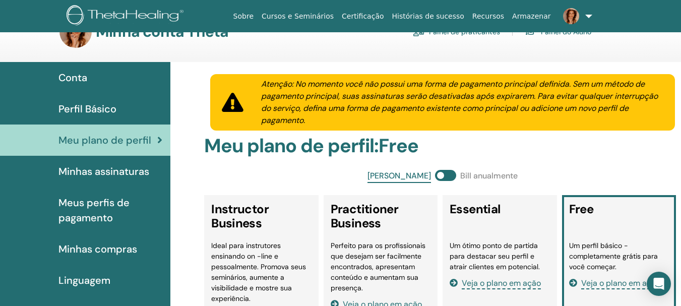
click at [88, 201] on span "Meus perfis de pagamento" at bounding box center [110, 210] width 104 height 30
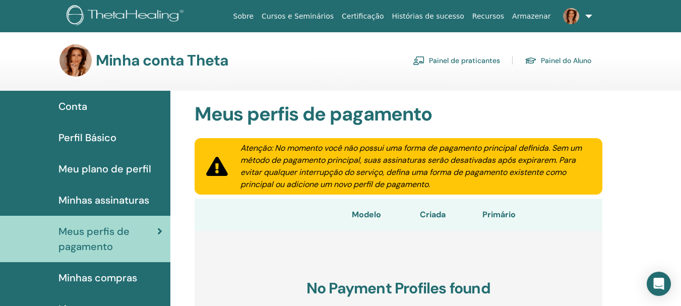
click at [70, 108] on span "Conta" at bounding box center [72, 106] width 29 height 15
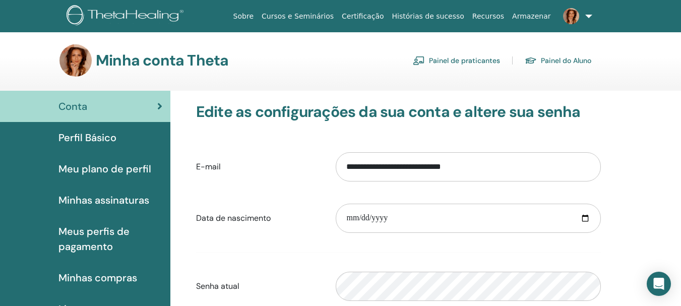
click at [479, 56] on link "Painel de praticantes" at bounding box center [456, 60] width 87 height 16
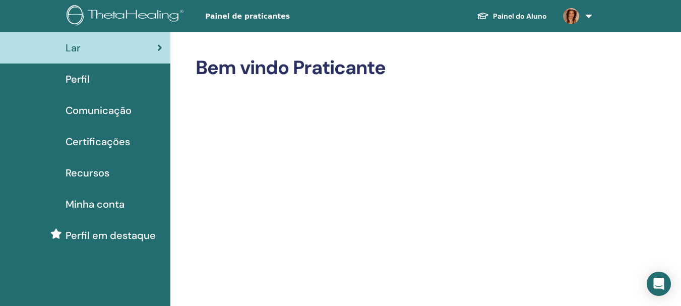
click at [118, 238] on span "Perfil em destaque" at bounding box center [111, 235] width 90 height 15
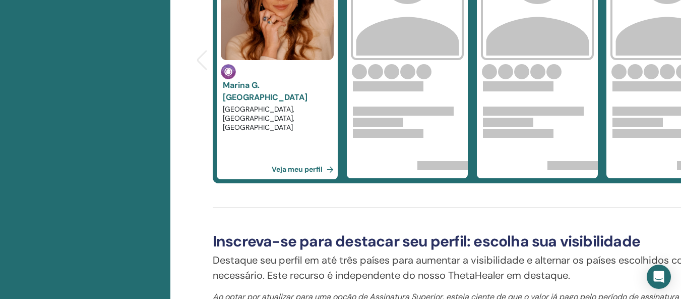
scroll to position [472, 0]
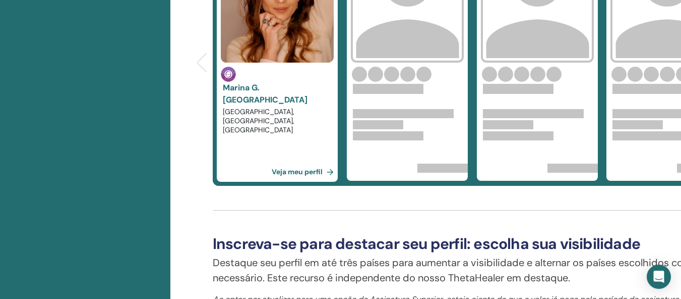
click at [294, 164] on link "Veja meu perfil" at bounding box center [305, 171] width 66 height 20
